Goal: Browse casually: Explore the website without a specific task or goal

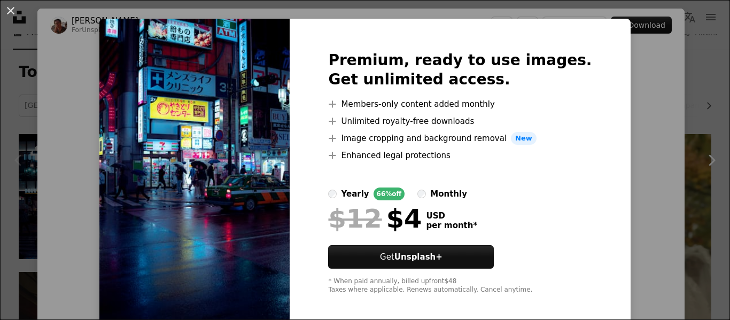
scroll to position [23, 0]
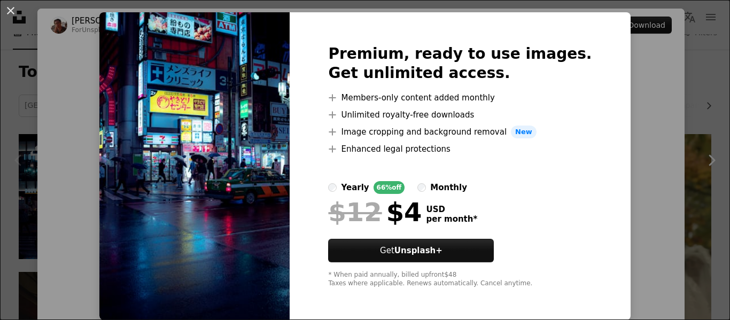
click at [633, 129] on div "An X shape Premium, ready to use images. Get unlimited access. A plus sign Memb…" at bounding box center [365, 160] width 730 height 320
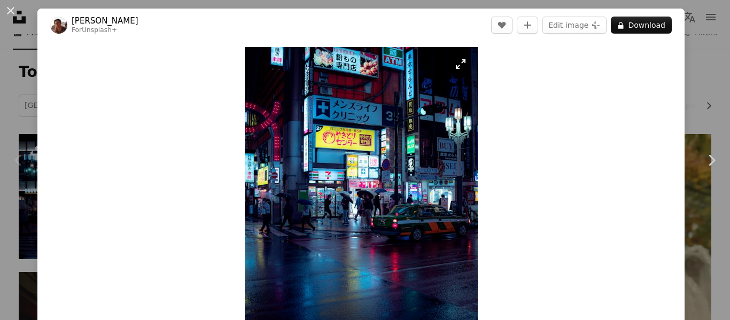
drag, startPoint x: 354, startPoint y: 175, endPoint x: 461, endPoint y: 64, distance: 154.1
click at [461, 64] on img "Zoom in on this image" at bounding box center [361, 202] width 233 height 310
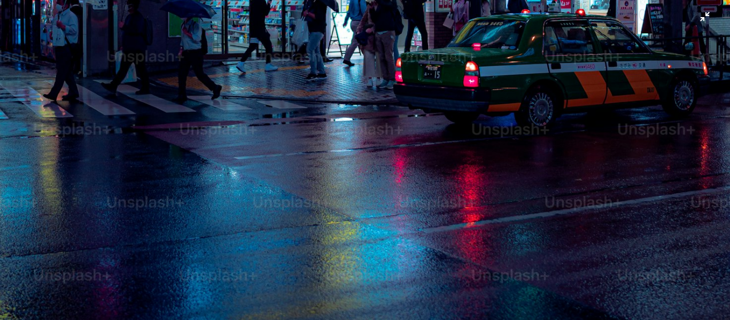
scroll to position [584, 0]
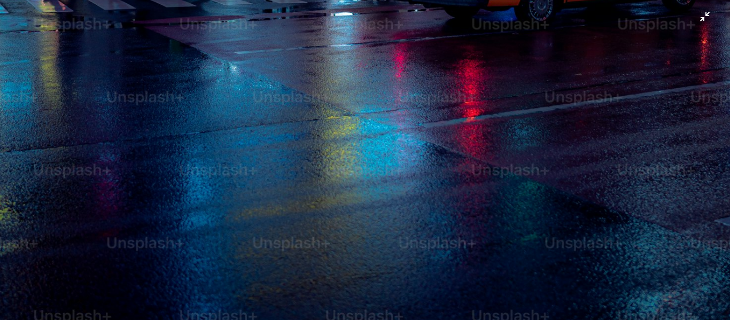
drag, startPoint x: 408, startPoint y: 163, endPoint x: 342, endPoint y: 147, distance: 67.0
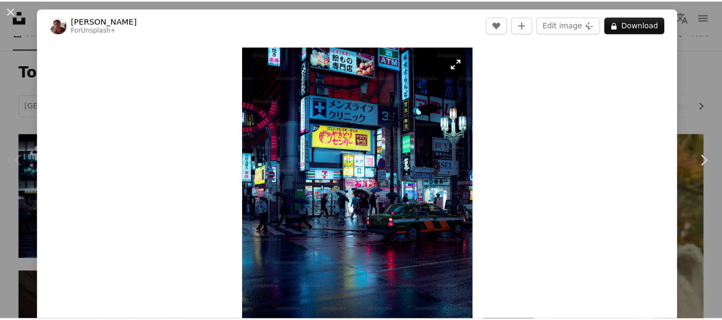
scroll to position [0, 0]
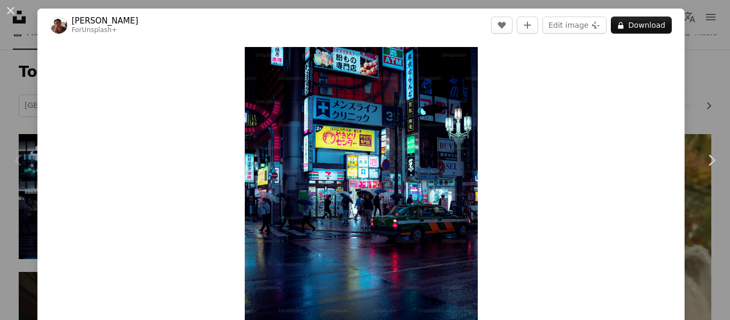
click at [691, 50] on div "An X shape Chevron left Chevron right [PERSON_NAME] For Unsplash+ A heart A plu…" at bounding box center [365, 160] width 730 height 320
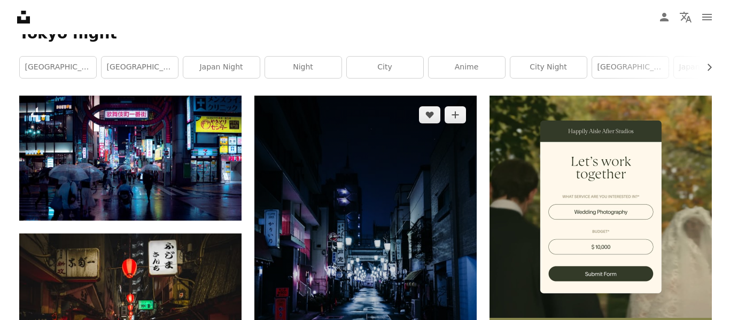
scroll to position [267, 0]
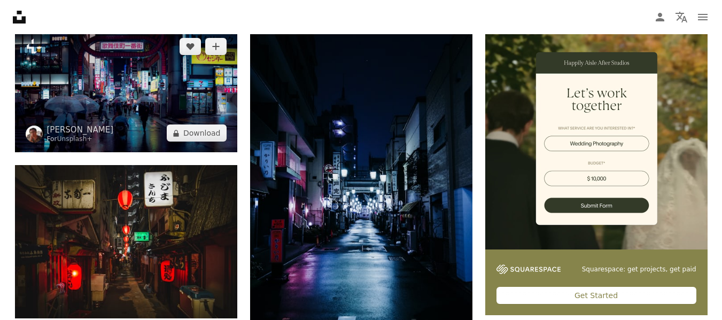
click at [159, 109] on img at bounding box center [126, 89] width 222 height 125
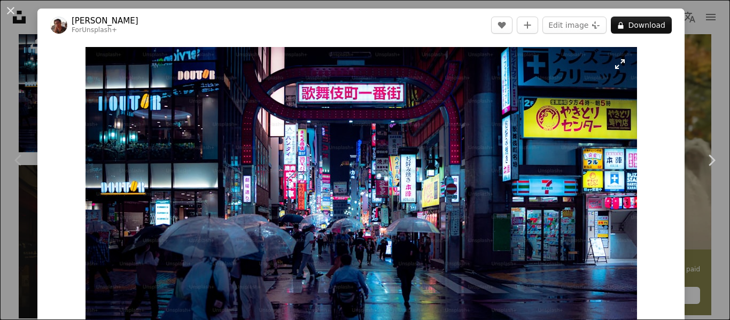
scroll to position [53, 0]
